Goal: Information Seeking & Learning: Learn about a topic

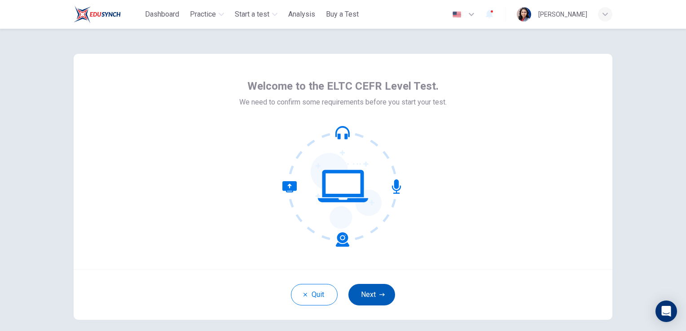
click at [366, 294] on button "Next" at bounding box center [371, 295] width 47 height 22
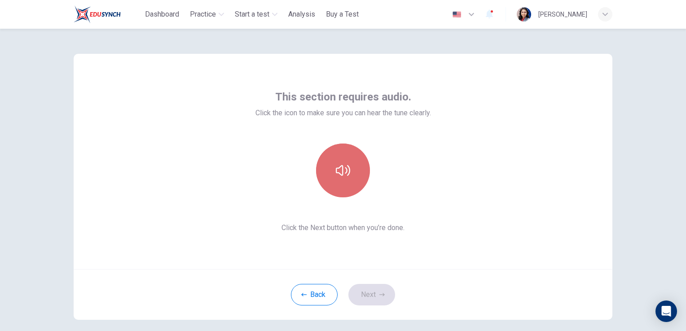
click at [343, 172] on icon "button" at bounding box center [343, 170] width 14 height 14
click at [342, 162] on button "button" at bounding box center [343, 171] width 54 height 54
click at [340, 171] on icon "button" at bounding box center [343, 170] width 14 height 11
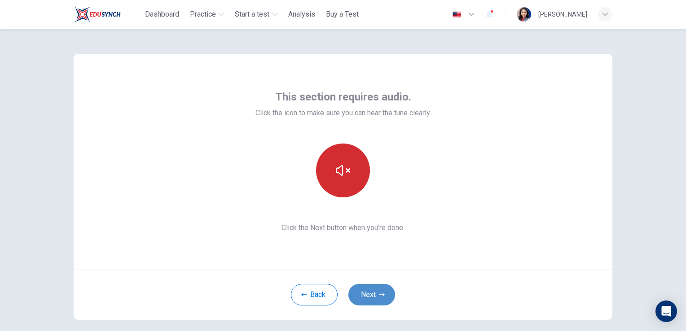
click at [368, 295] on button "Next" at bounding box center [371, 295] width 47 height 22
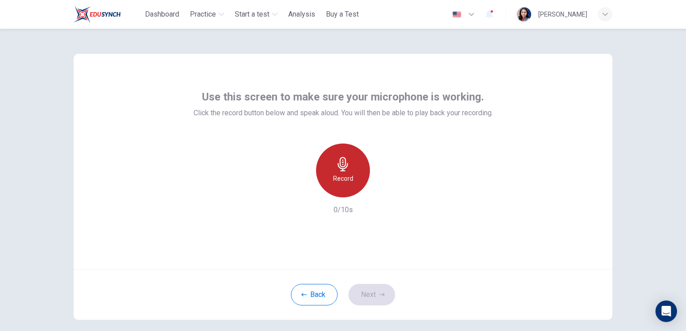
click at [340, 181] on h6 "Record" at bounding box center [343, 178] width 20 height 11
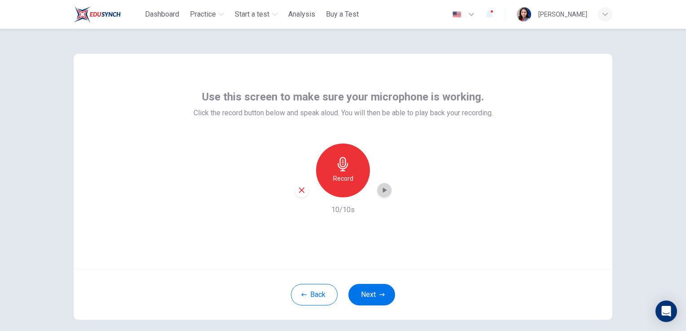
click at [383, 189] on icon "button" at bounding box center [385, 190] width 4 height 5
click at [362, 295] on button "Next" at bounding box center [371, 295] width 47 height 22
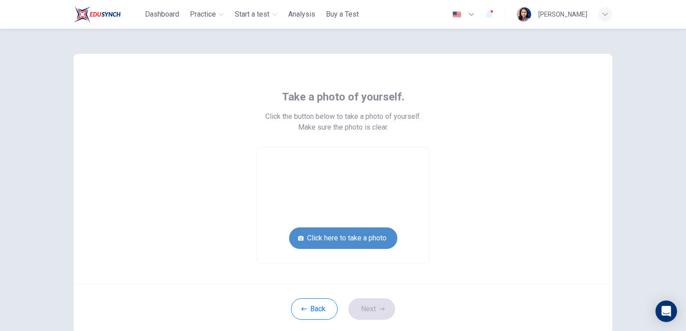
click at [347, 245] on button "Click here to take a photo" at bounding box center [343, 239] width 108 height 22
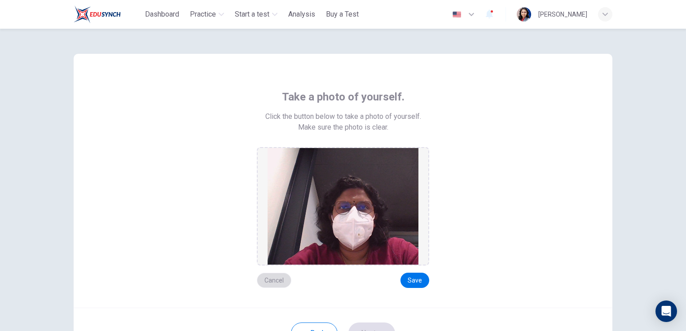
click at [269, 284] on button "Cancel" at bounding box center [274, 280] width 35 height 15
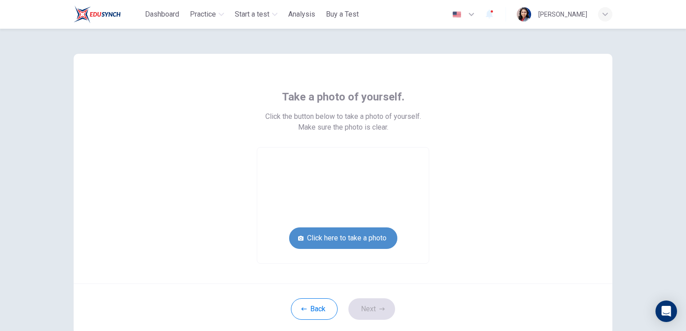
click at [332, 244] on button "Click here to take a photo" at bounding box center [343, 239] width 108 height 22
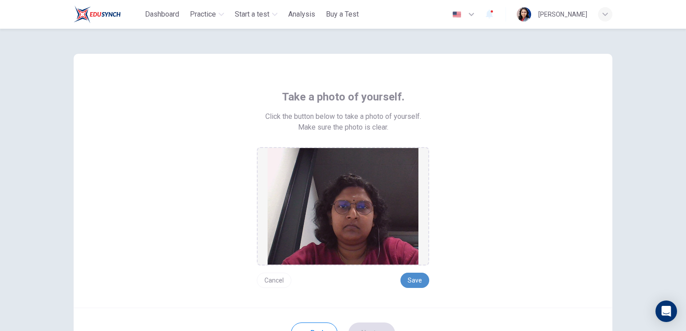
click at [416, 278] on button "Save" at bounding box center [414, 280] width 29 height 15
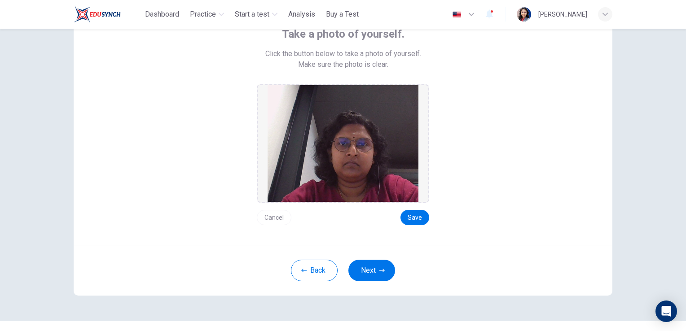
scroll to position [65, 0]
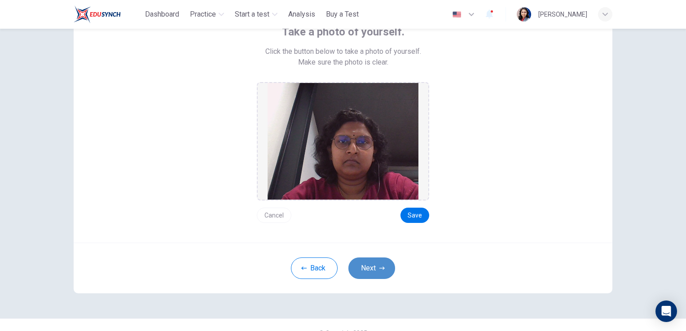
click at [363, 269] on button "Next" at bounding box center [371, 269] width 47 height 22
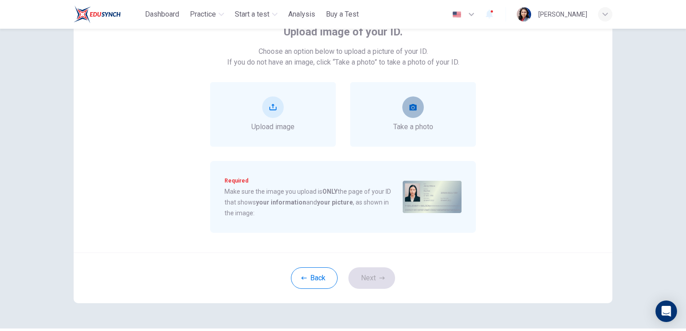
click at [404, 114] on button "take photo" at bounding box center [413, 107] width 22 height 22
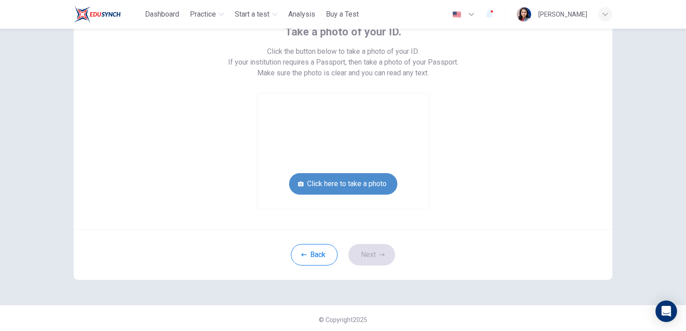
click at [359, 184] on button "Click here to take a photo" at bounding box center [343, 184] width 108 height 22
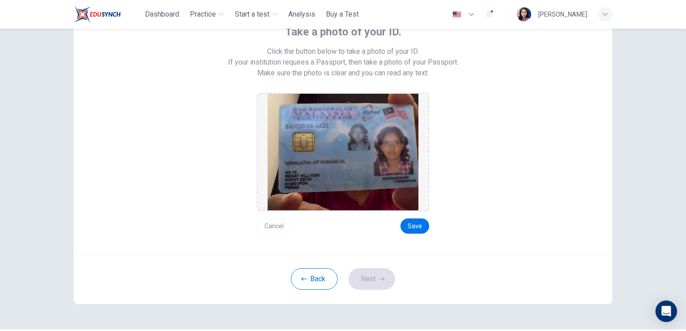
click at [269, 224] on button "Cancel" at bounding box center [274, 226] width 35 height 15
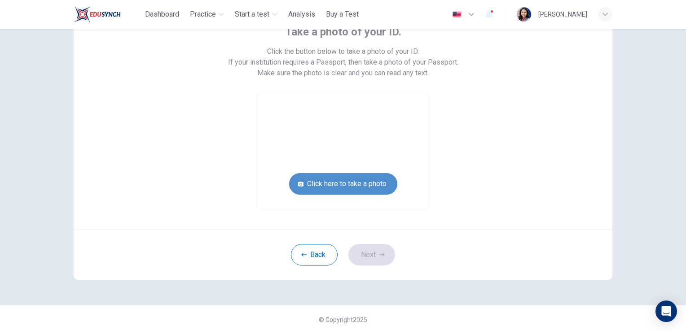
click at [328, 184] on button "Click here to take a photo" at bounding box center [343, 184] width 108 height 22
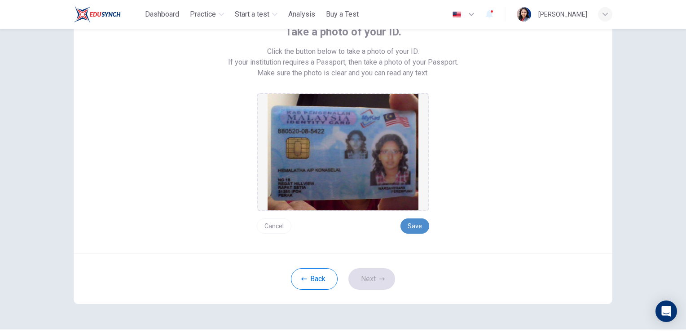
click at [418, 223] on button "Save" at bounding box center [414, 226] width 29 height 15
click at [367, 276] on button "Next" at bounding box center [371, 279] width 47 height 22
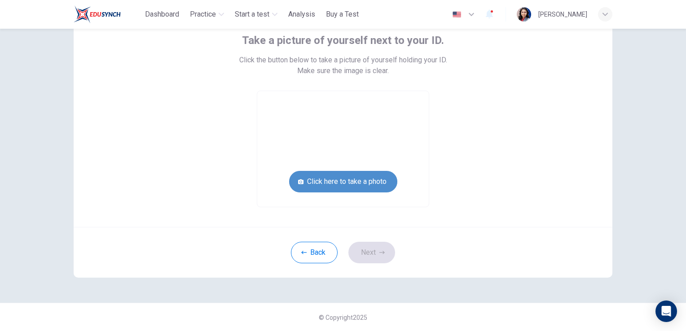
click at [348, 182] on button "Click here to take a photo" at bounding box center [343, 182] width 108 height 22
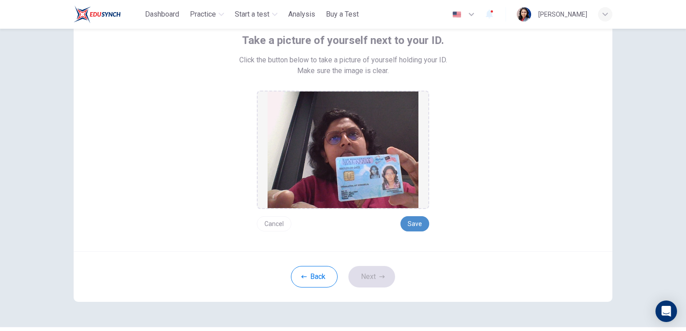
click at [413, 224] on button "Save" at bounding box center [414, 223] width 29 height 15
click at [366, 274] on button "Next" at bounding box center [371, 277] width 47 height 22
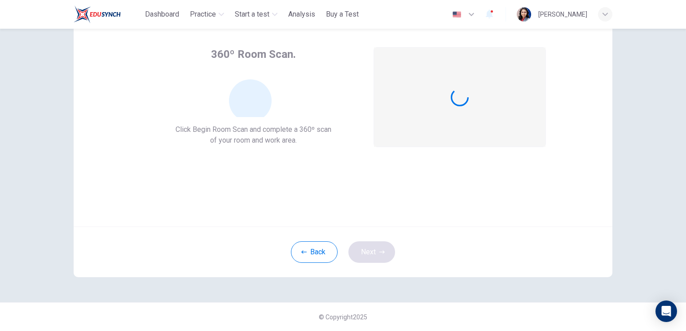
scroll to position [42, 0]
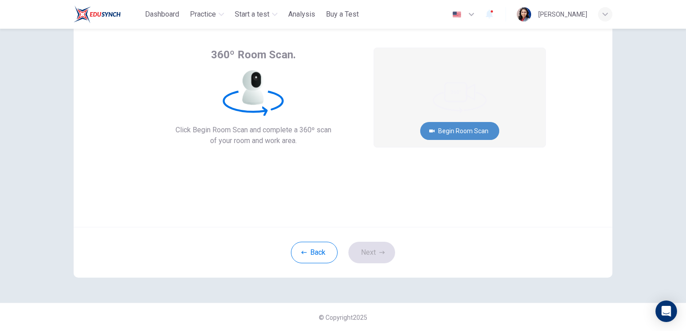
click at [454, 132] on button "Begin Room Scan" at bounding box center [459, 131] width 79 height 18
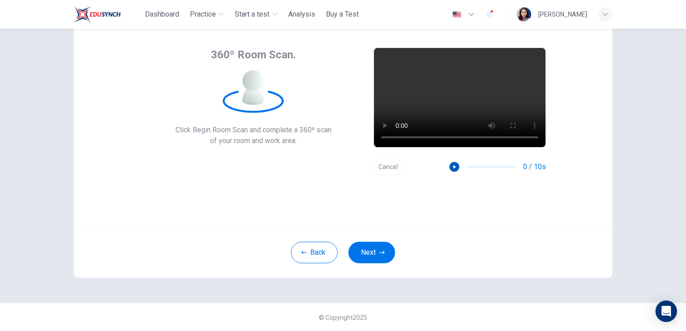
click at [452, 169] on icon "button" at bounding box center [454, 167] width 6 height 6
click at [386, 167] on button "Cancel" at bounding box center [387, 167] width 29 height 18
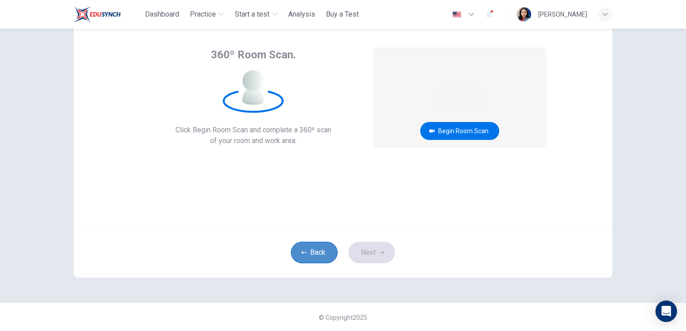
click at [303, 249] on button "Back" at bounding box center [314, 253] width 47 height 22
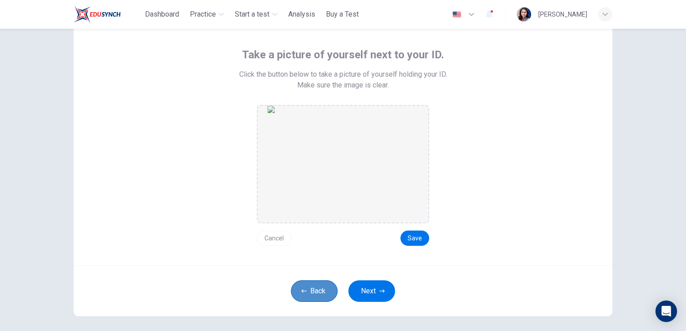
click at [305, 288] on button "Back" at bounding box center [314, 291] width 47 height 22
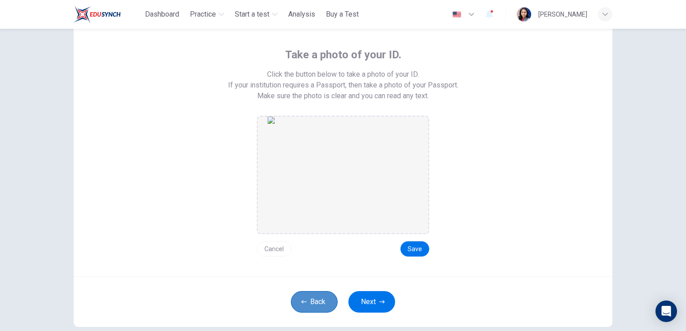
click at [307, 301] on button "Back" at bounding box center [314, 302] width 47 height 22
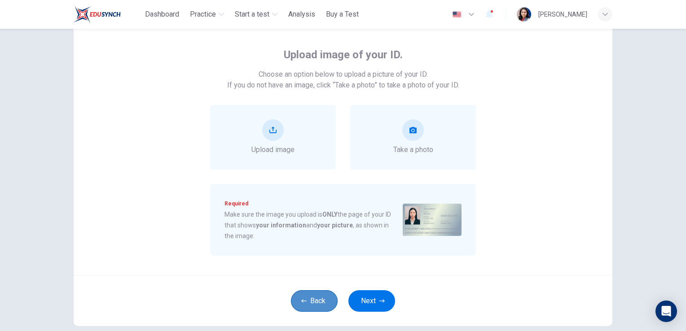
click at [307, 301] on button "Back" at bounding box center [314, 301] width 47 height 22
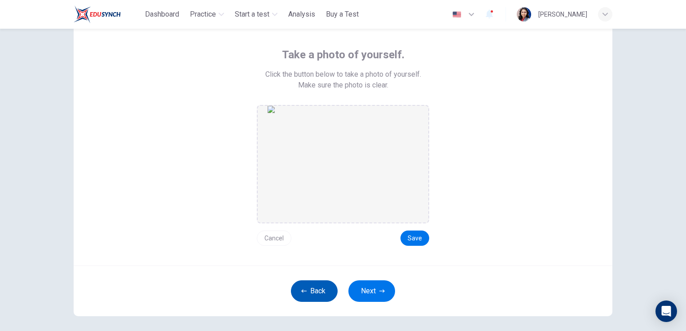
click at [305, 286] on button "Back" at bounding box center [314, 291] width 47 height 22
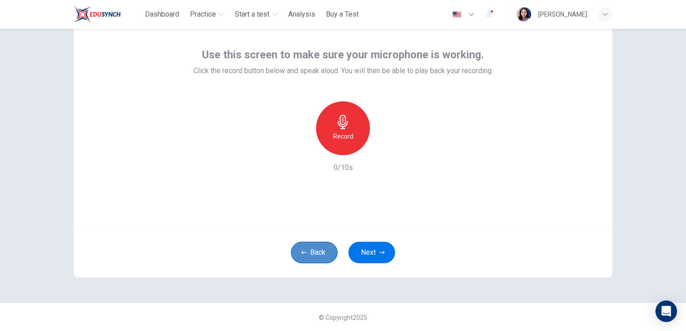
click at [309, 260] on button "Back" at bounding box center [314, 253] width 47 height 22
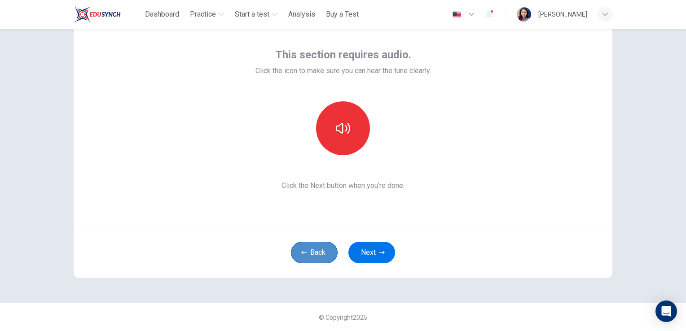
click at [309, 250] on button "Back" at bounding box center [314, 253] width 47 height 22
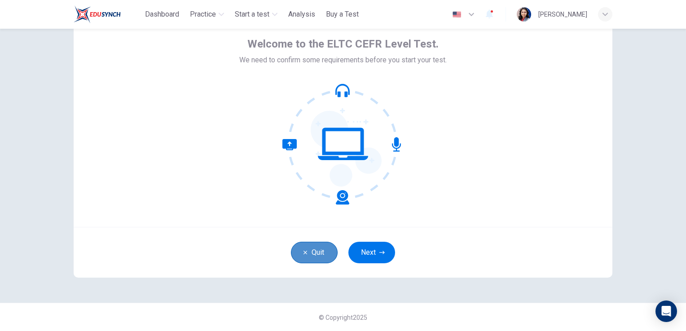
click at [309, 250] on button "Quit" at bounding box center [314, 253] width 47 height 22
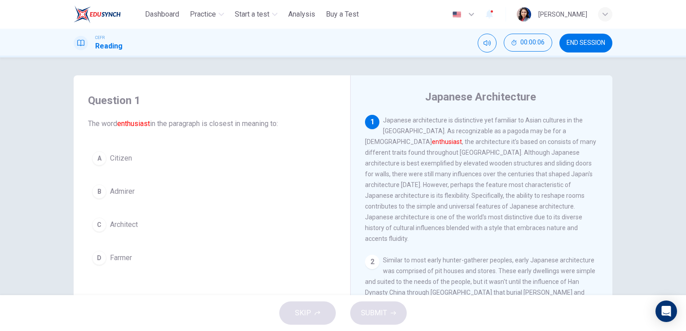
drag, startPoint x: 680, startPoint y: 70, endPoint x: 682, endPoint y: 89, distance: 18.5
click at [682, 89] on div "Question 1 The word enthusiast in the paragraph is closest in meaning to: A Cit…" at bounding box center [343, 176] width 686 height 238
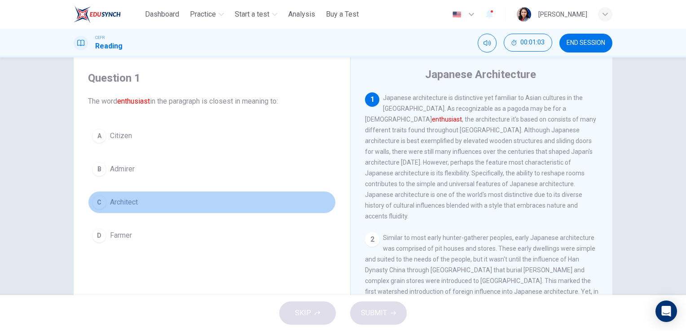
click at [98, 201] on div "C" at bounding box center [99, 202] width 14 height 14
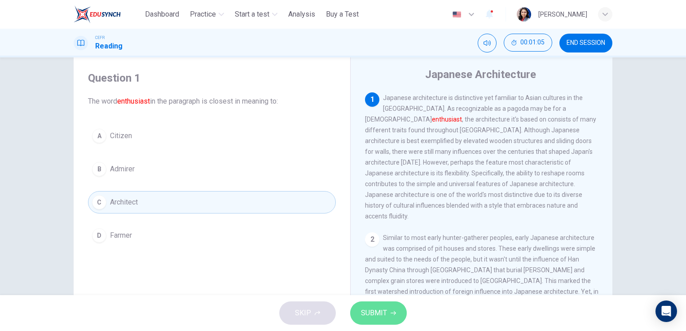
click at [371, 316] on span "SUBMIT" at bounding box center [374, 313] width 26 height 13
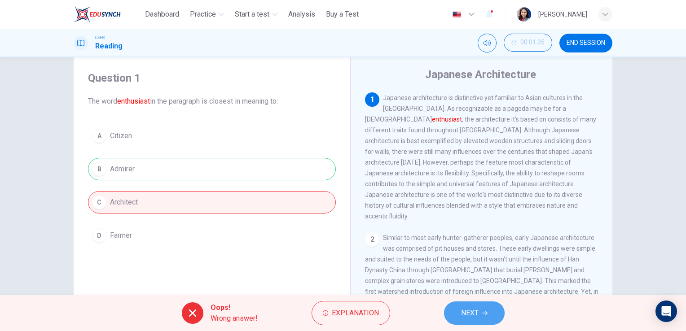
click at [479, 316] on button "NEXT" at bounding box center [474, 313] width 61 height 23
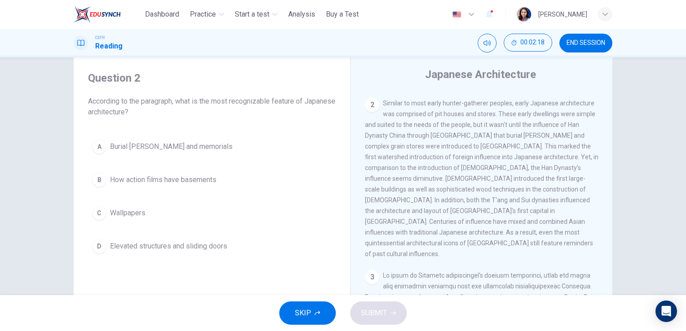
scroll to position [122, 0]
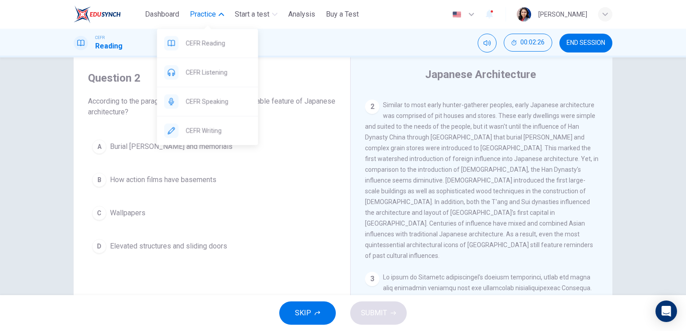
click at [196, 13] on span "Practice" at bounding box center [203, 14] width 26 height 11
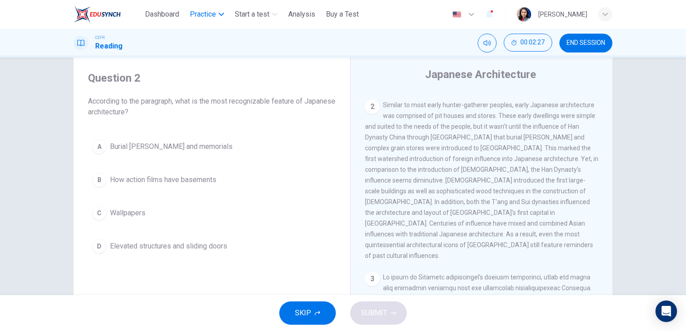
click at [196, 15] on span "Practice" at bounding box center [203, 14] width 26 height 11
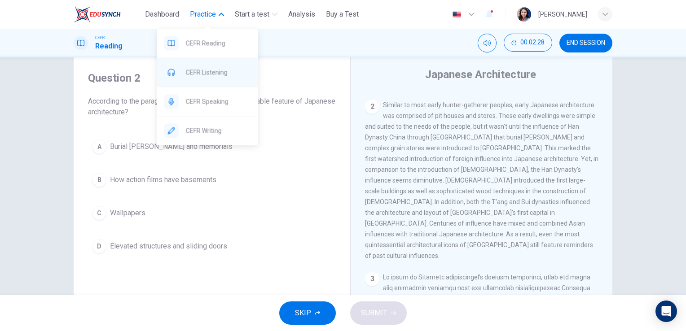
click at [210, 78] on div "CEFR Listening" at bounding box center [207, 72] width 101 height 29
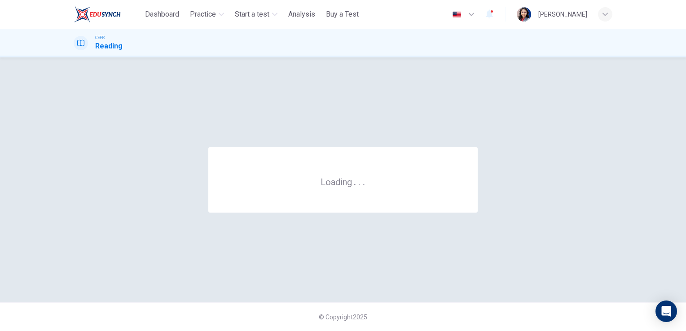
scroll to position [0, 0]
